Goal: Information Seeking & Learning: Check status

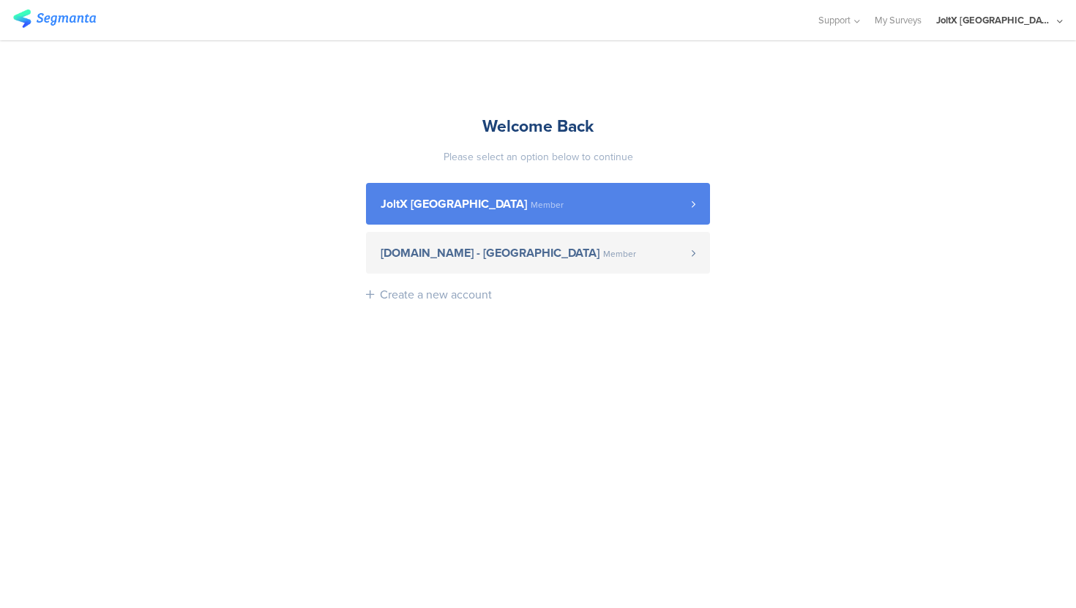
click at [512, 216] on link "JoltX Greece Member" at bounding box center [538, 204] width 344 height 42
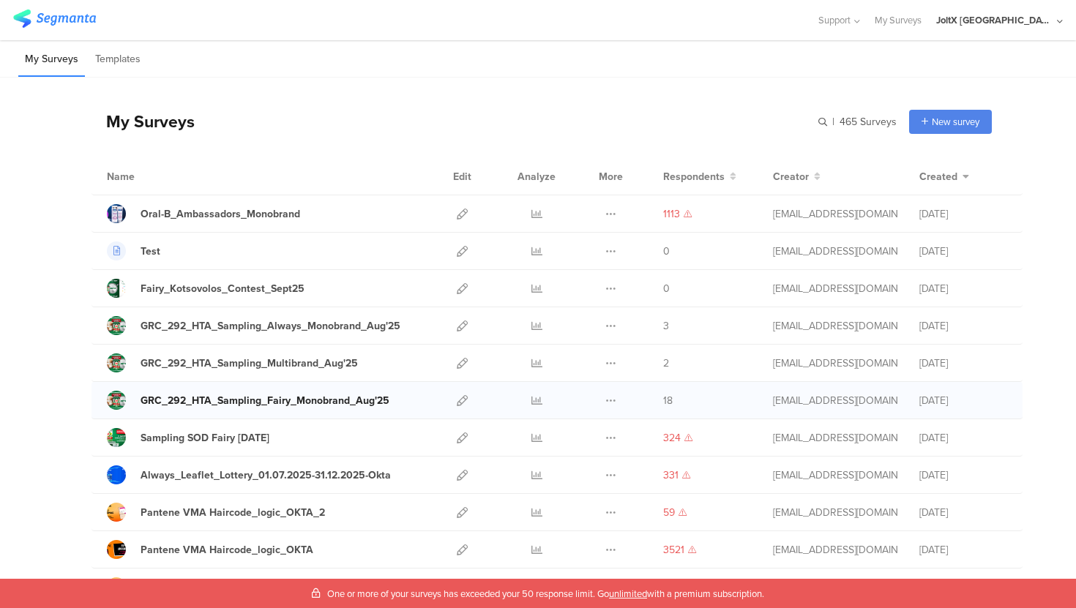
scroll to position [61, 0]
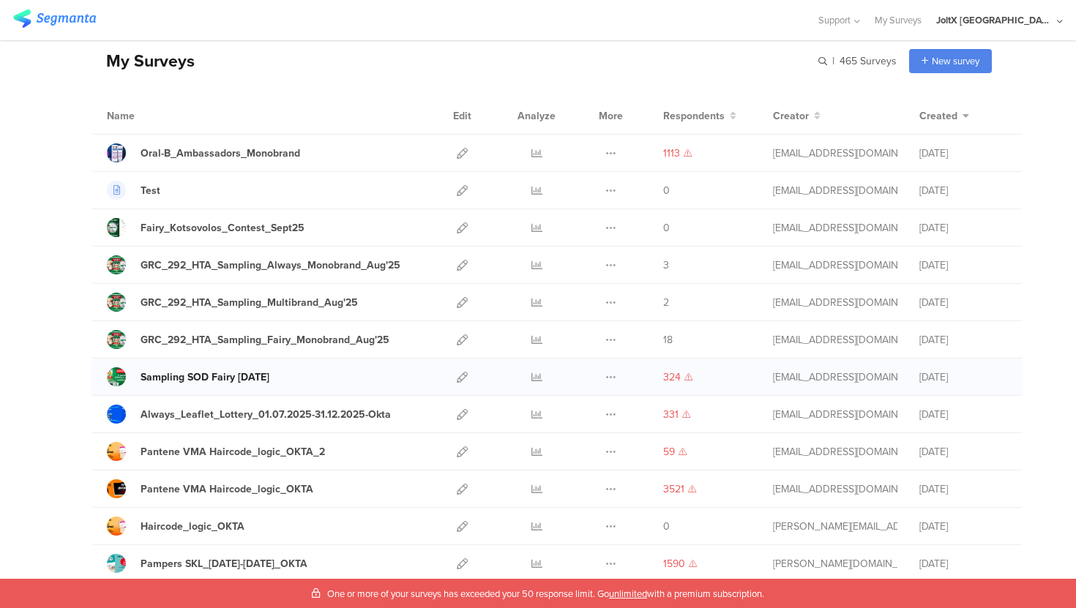
click at [255, 378] on div "Sampling SOD Fairy [DATE]" at bounding box center [205, 377] width 129 height 15
click at [538, 416] on icon at bounding box center [536, 414] width 11 height 11
click at [531, 378] on icon at bounding box center [536, 377] width 11 height 11
